Goal: Transaction & Acquisition: Download file/media

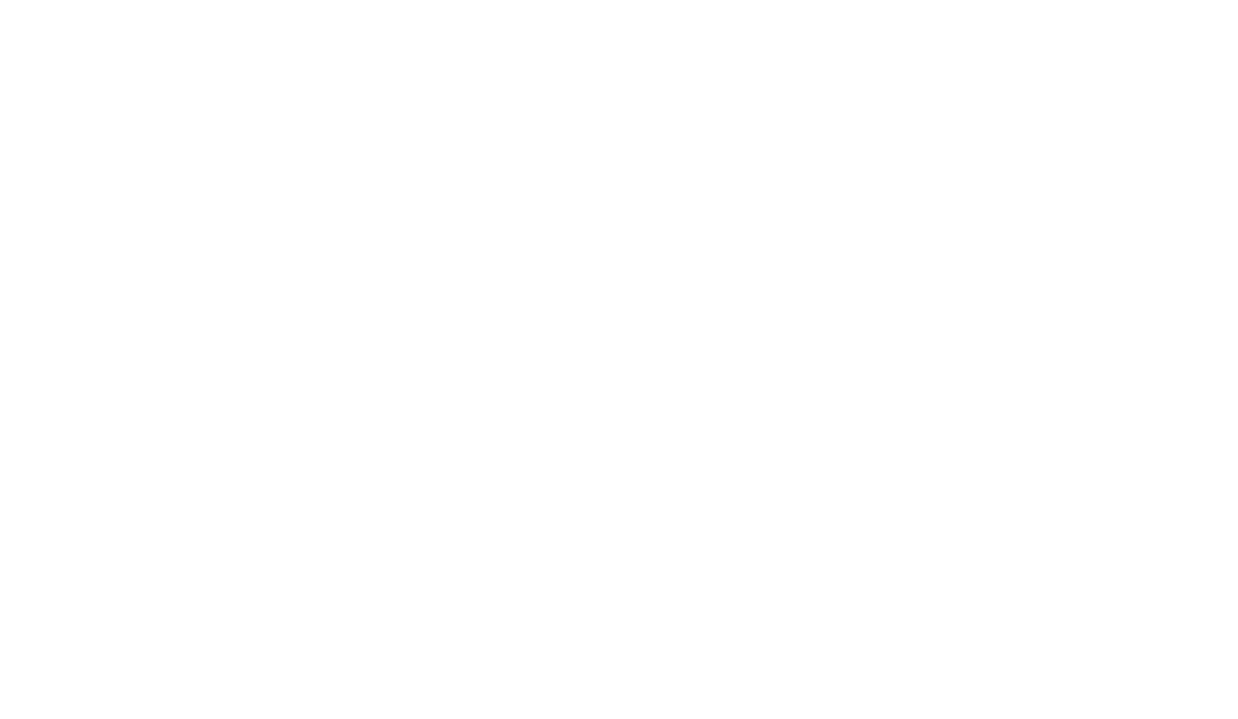
scroll to position [1533, 0]
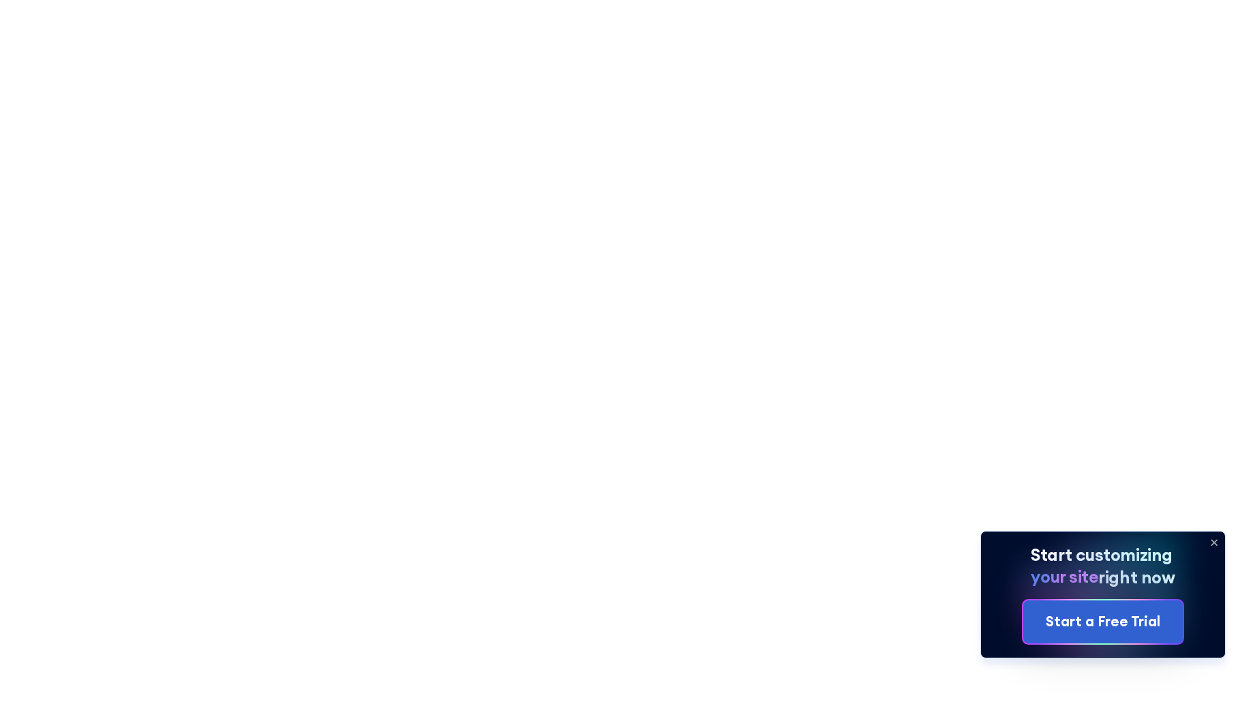
click at [1210, 540] on icon at bounding box center [1215, 543] width 22 height 22
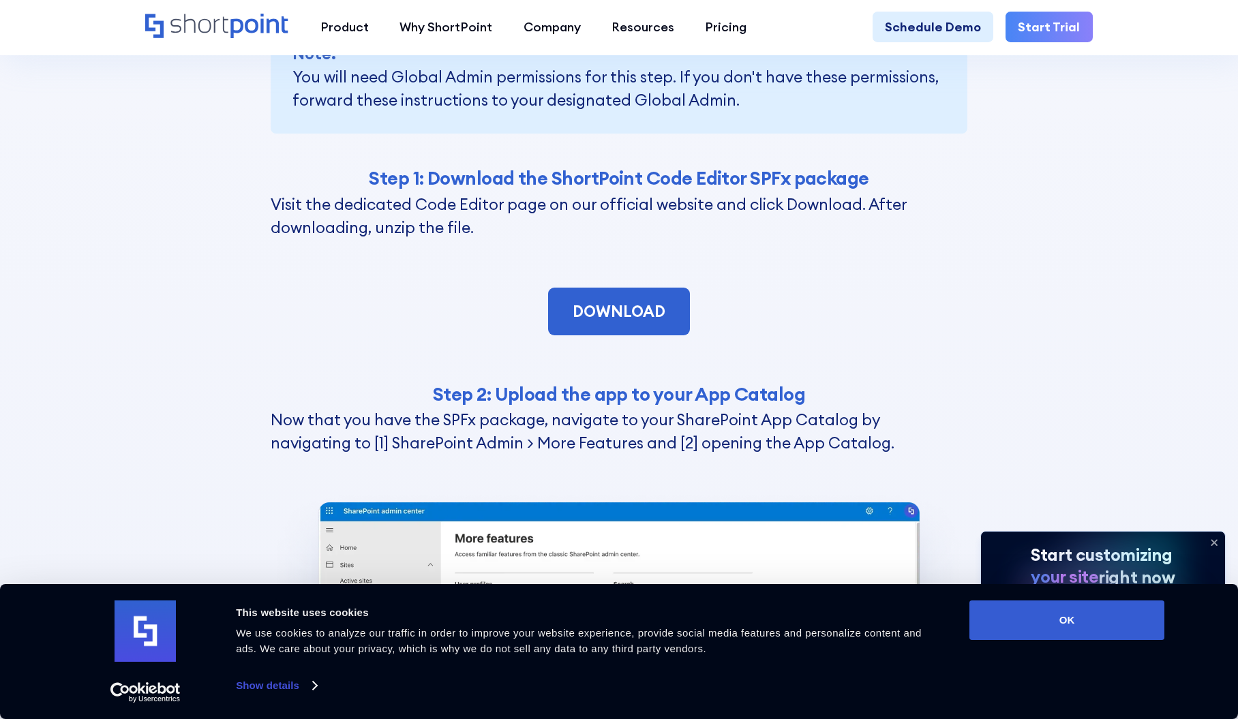
scroll to position [3306, 0]
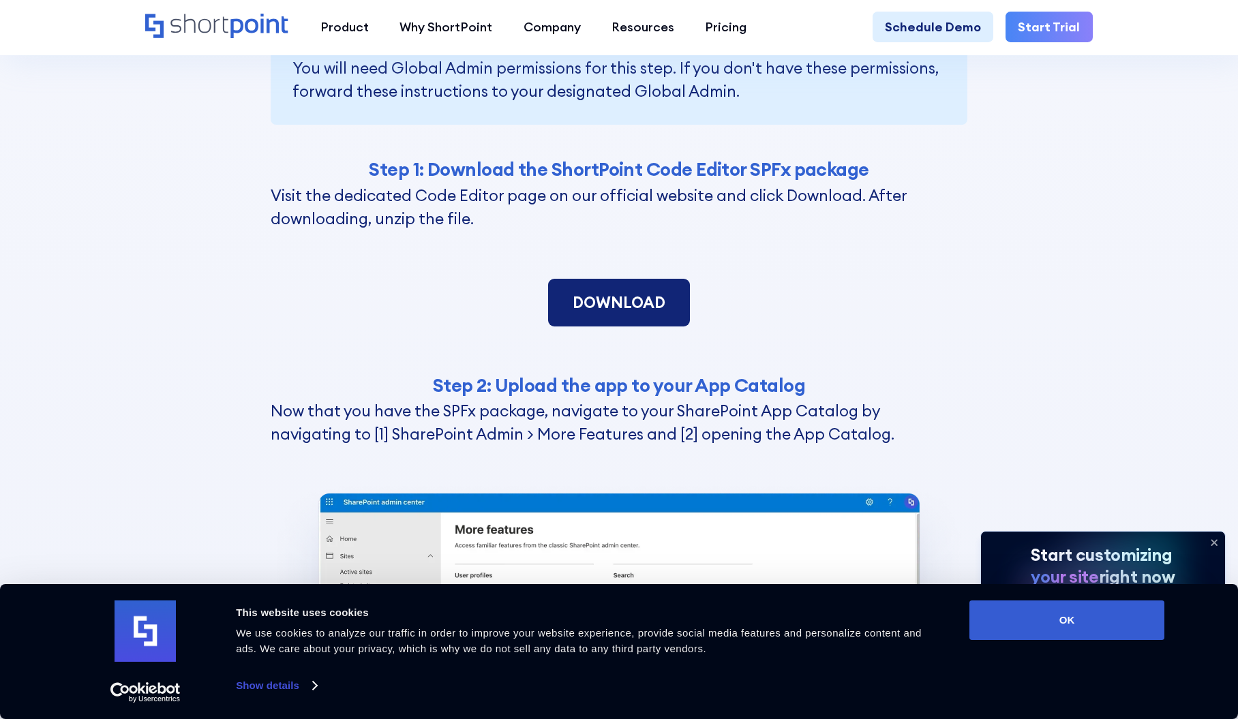
click at [623, 309] on link "DOWNLOAD" at bounding box center [619, 303] width 143 height 48
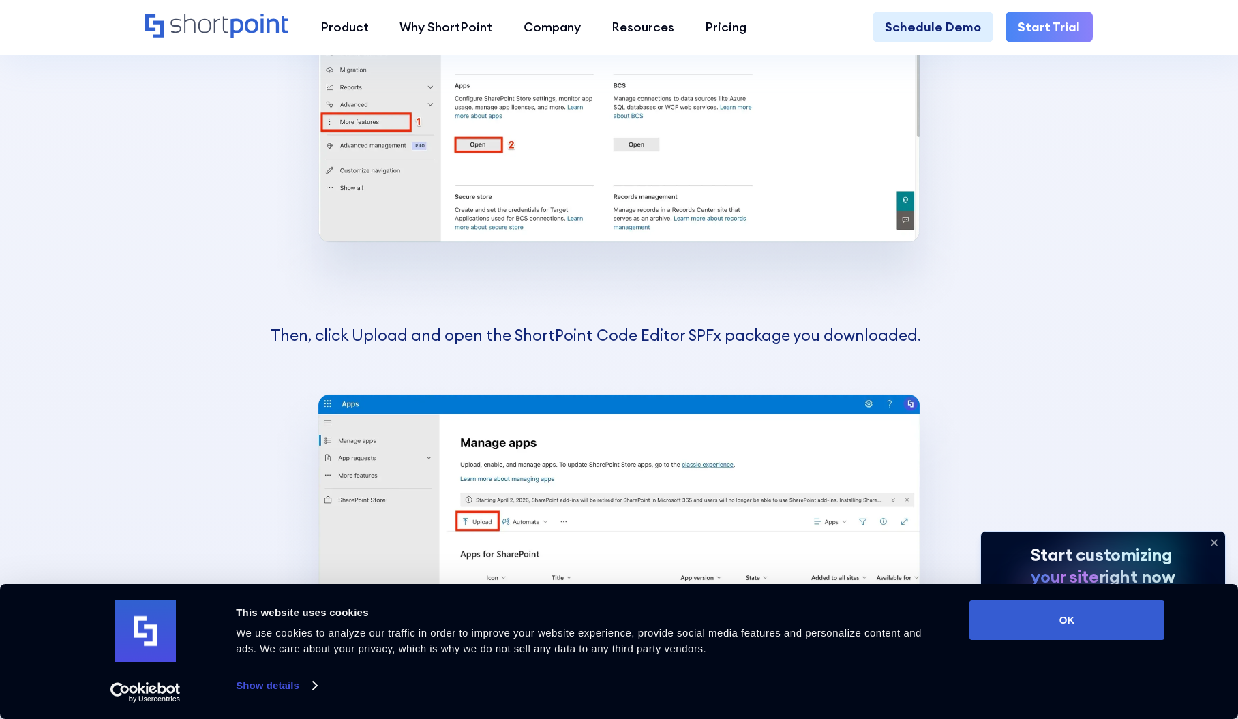
scroll to position [3783, 0]
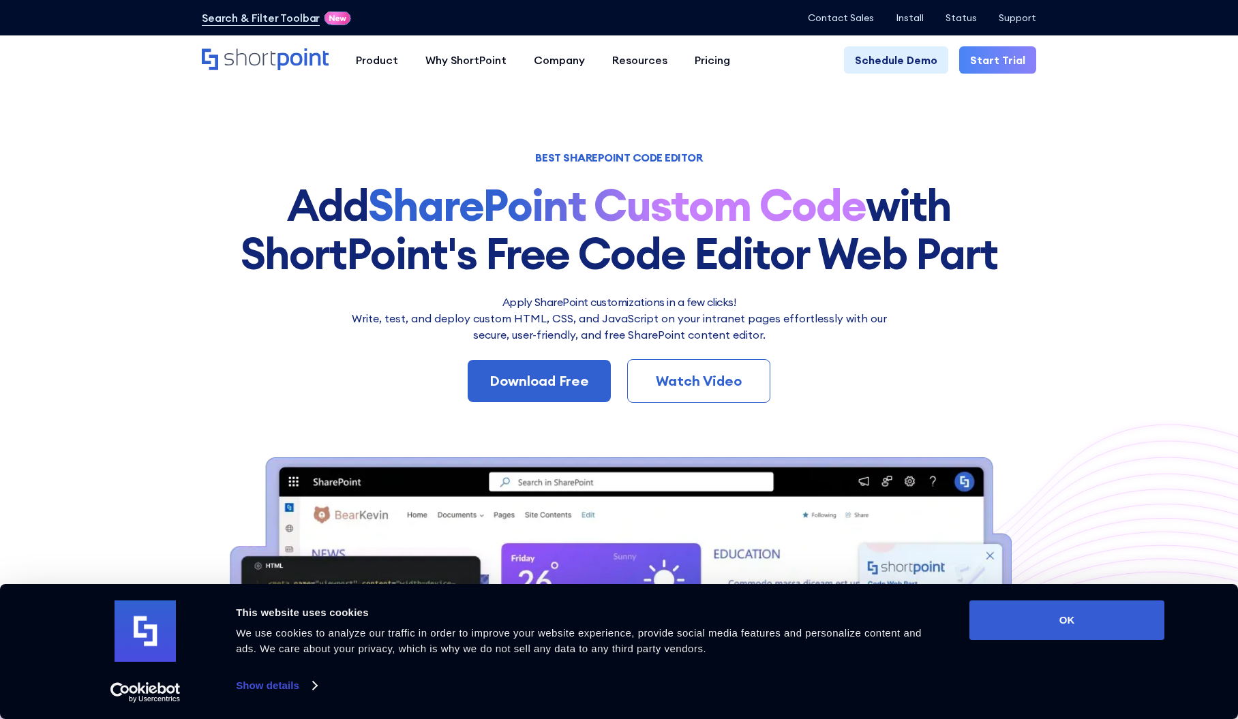
scroll to position [68, 0]
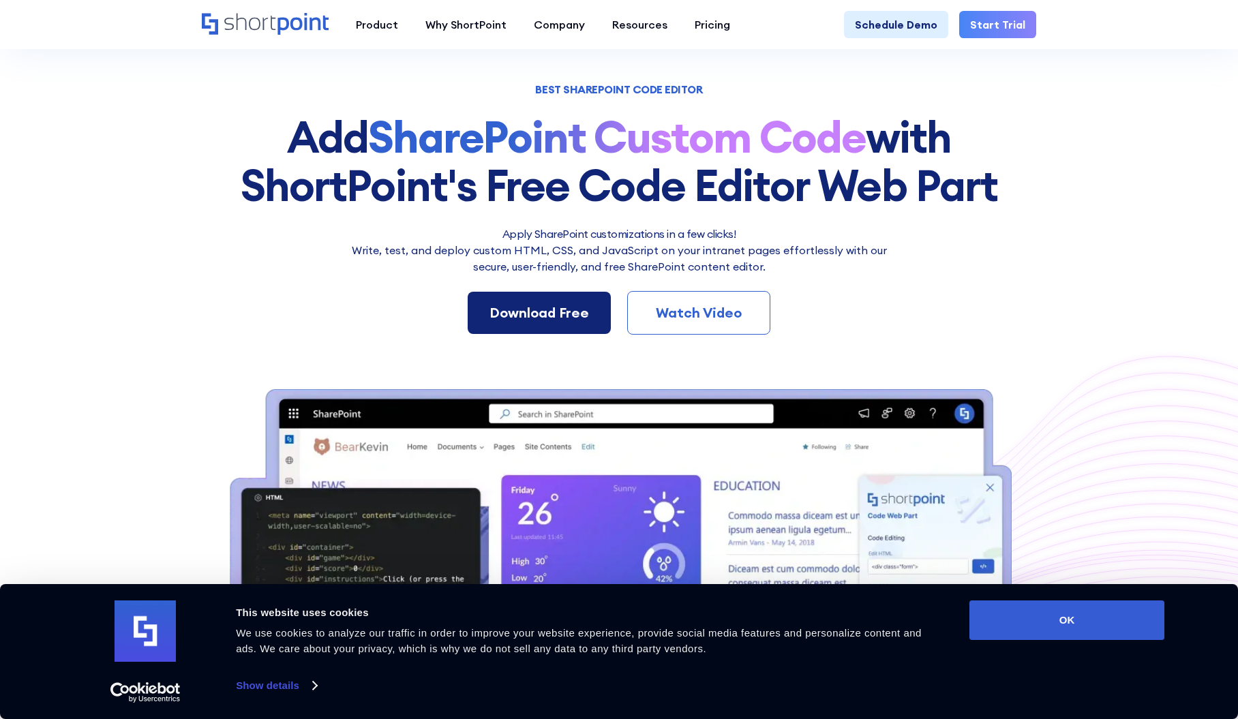
click at [554, 316] on div "Download Free" at bounding box center [540, 313] width 100 height 20
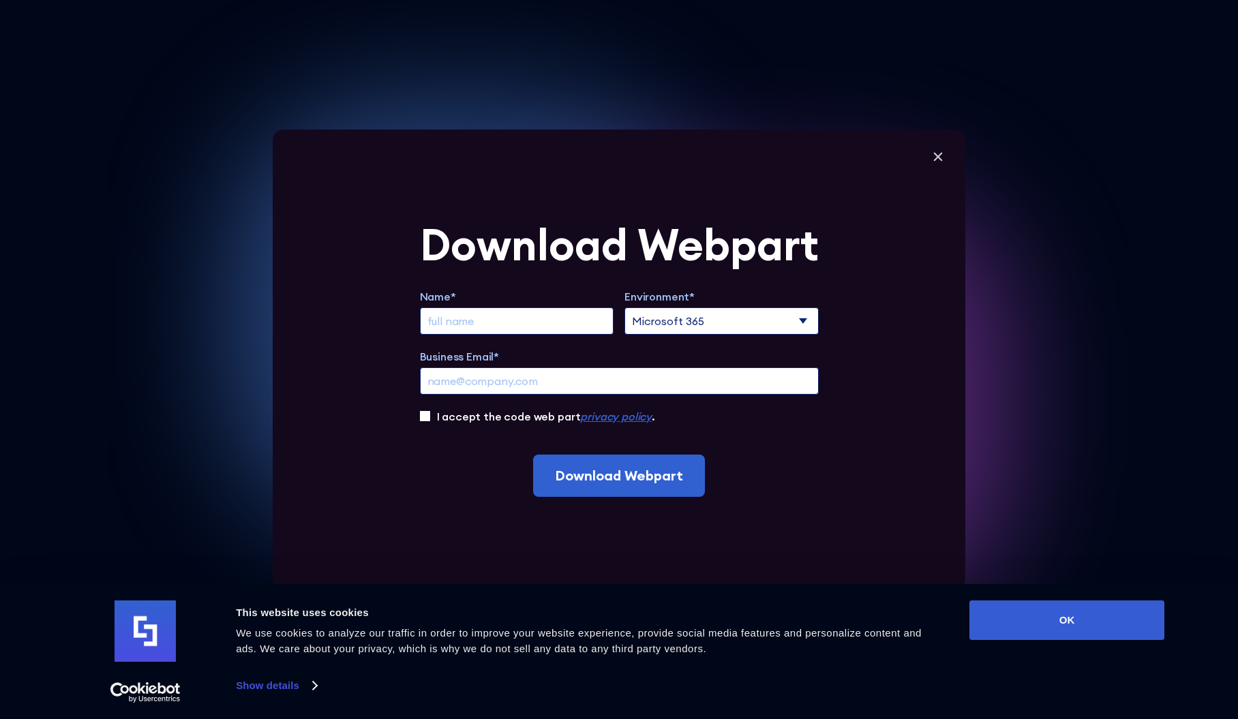
click at [494, 327] on input "Extend Trial" at bounding box center [517, 321] width 194 height 27
type input "a"
type input "Mark"
click at [483, 372] on input "Business Email*" at bounding box center [619, 381] width 399 height 27
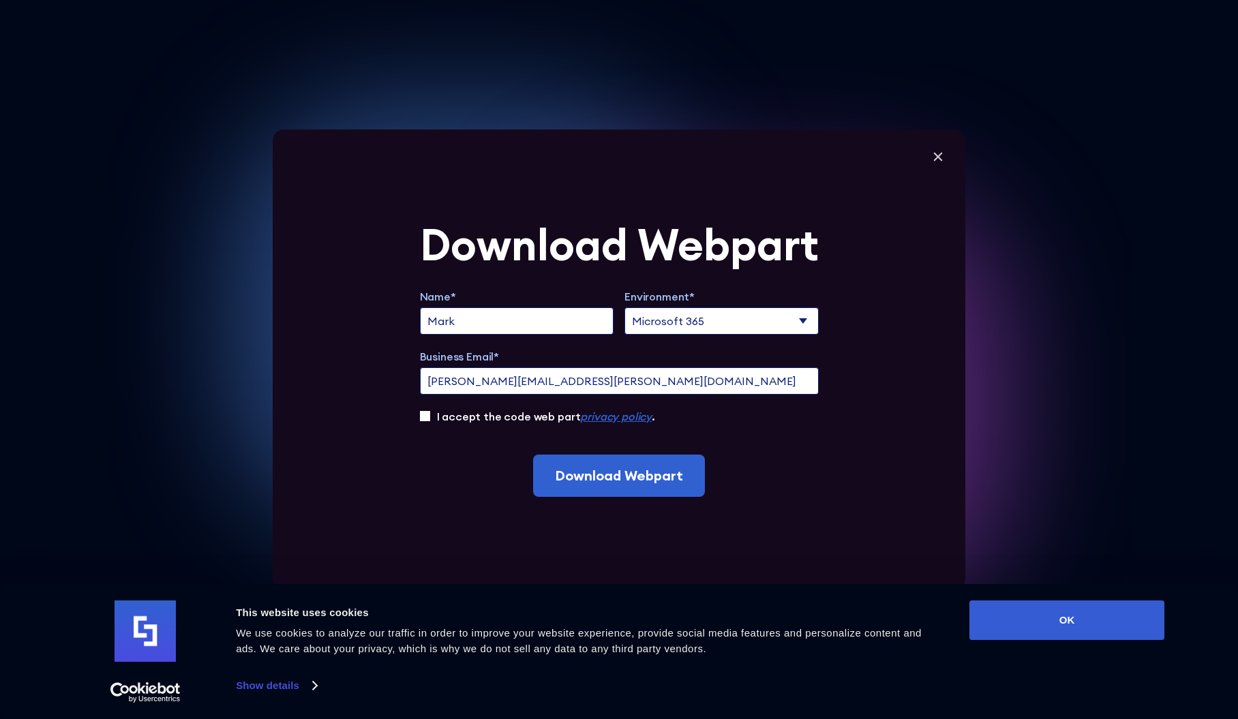
type input "[PERSON_NAME][EMAIL_ADDRESS][PERSON_NAME][DOMAIN_NAME]"
click at [428, 415] on input "I accept the code web part privacy policy ." at bounding box center [425, 416] width 10 height 10
checkbox input "true"
click at [586, 469] on input "Download Webpart" at bounding box center [619, 476] width 172 height 42
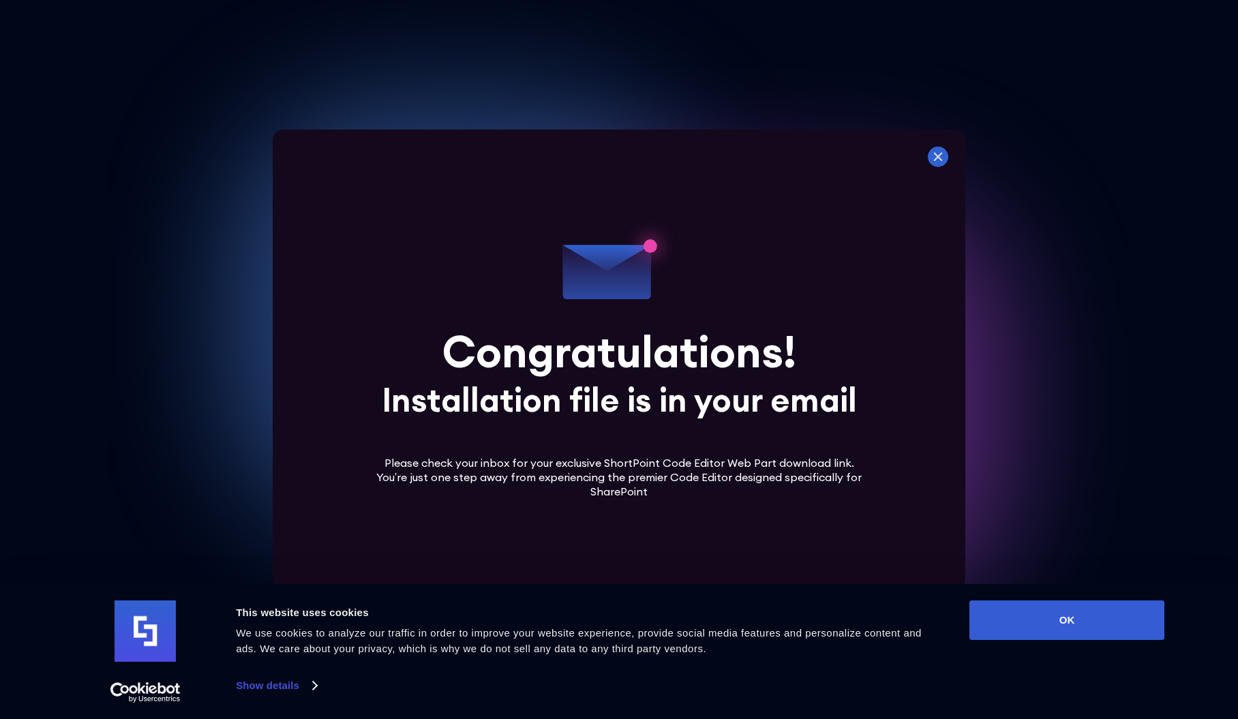
drag, startPoint x: 951, startPoint y: 154, endPoint x: 944, endPoint y: 154, distance: 7.5
click at [947, 154] on icon at bounding box center [938, 157] width 20 height 20
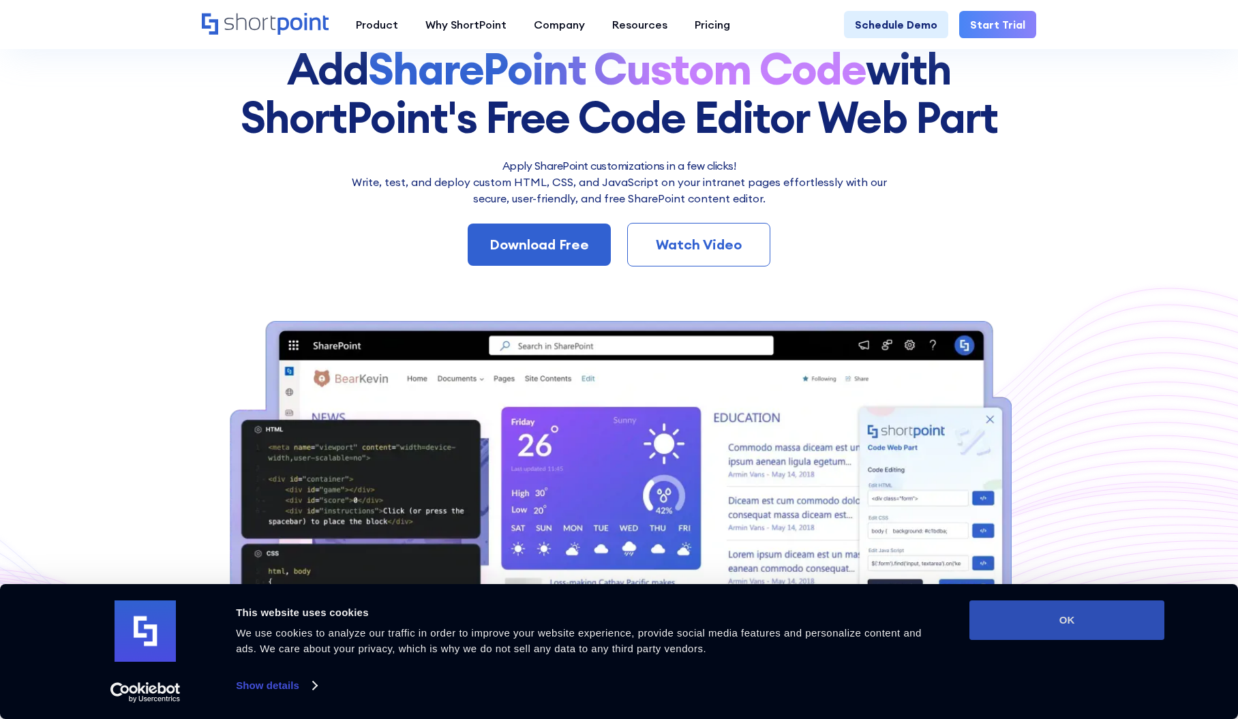
click at [1069, 628] on button "OK" at bounding box center [1067, 621] width 195 height 40
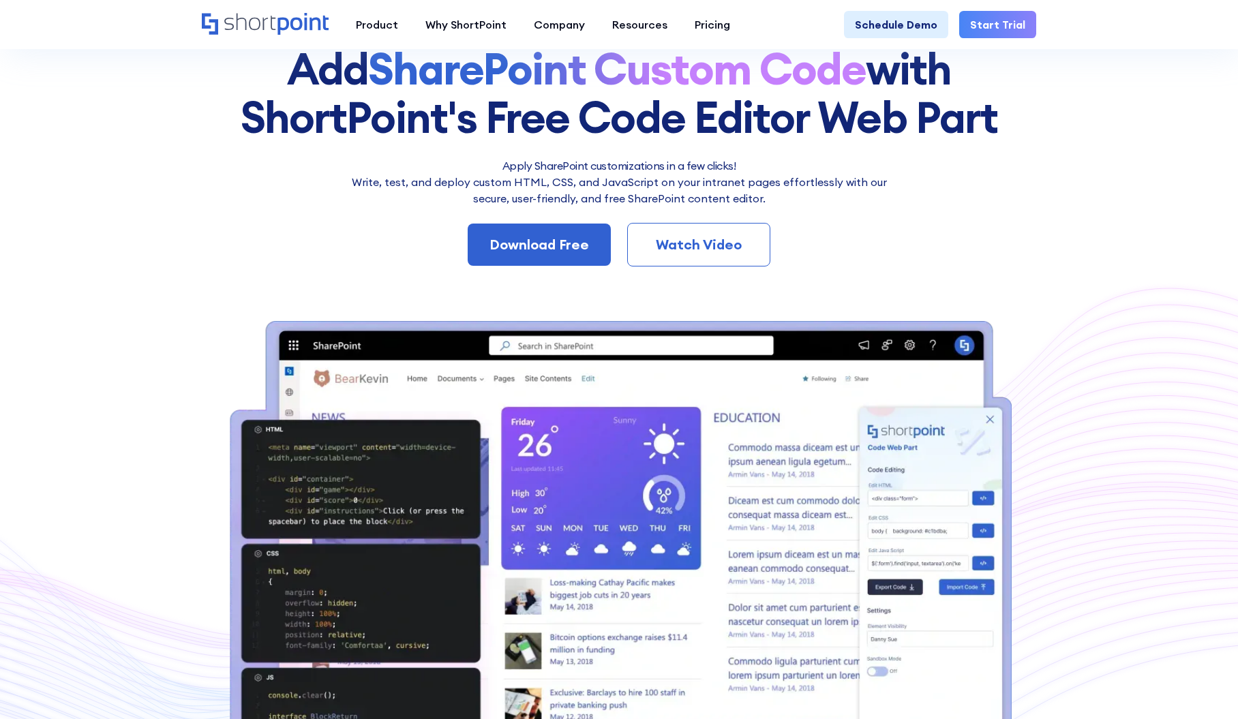
scroll to position [0, 0]
